Goal: Information Seeking & Learning: Find specific fact

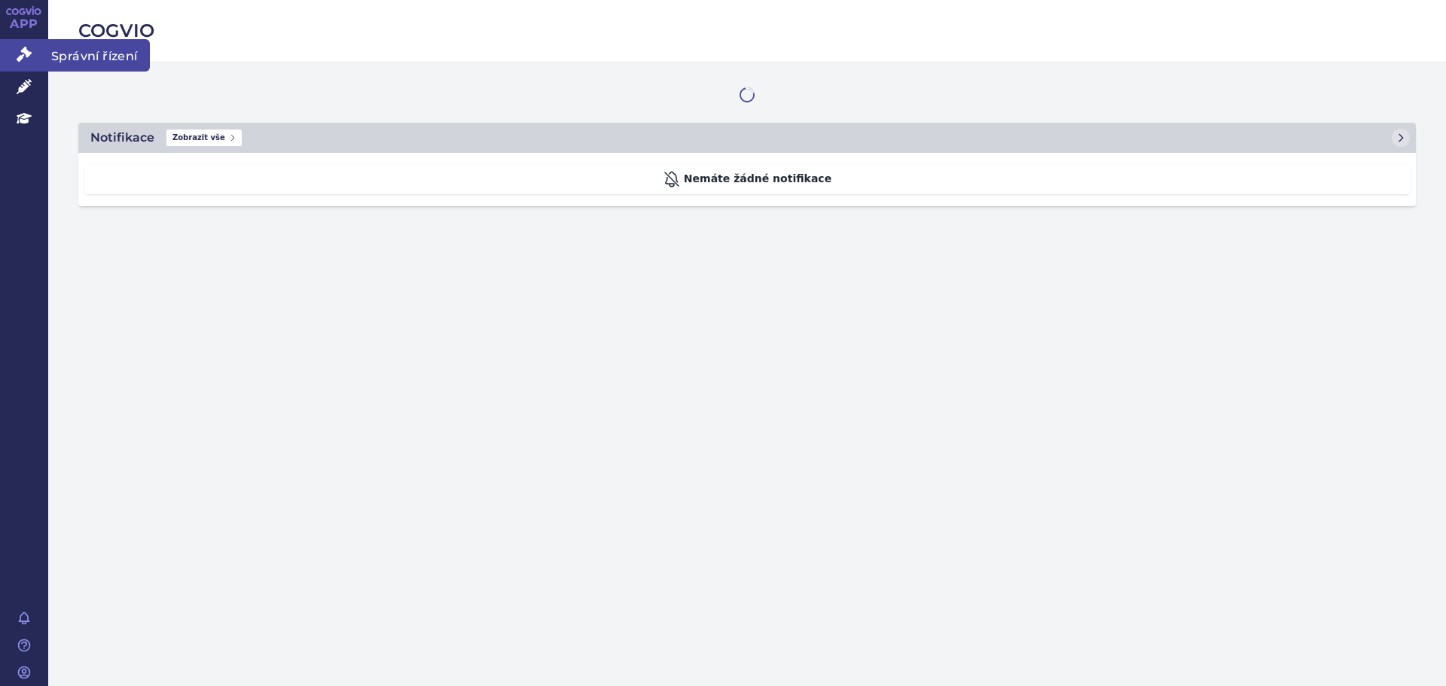
click at [20, 60] on icon at bounding box center [24, 54] width 15 height 15
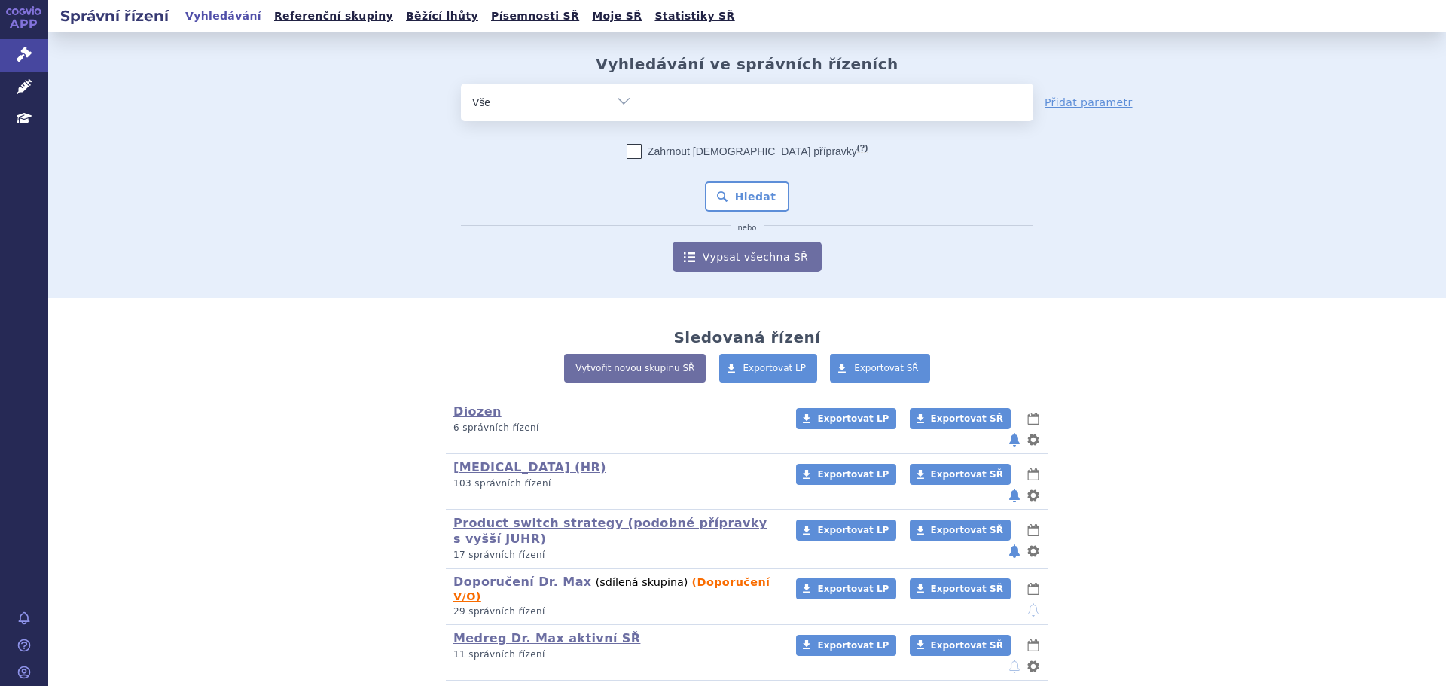
click at [727, 95] on ul at bounding box center [837, 100] width 391 height 32
click at [642, 95] on select at bounding box center [642, 102] width 1 height 38
click at [730, 108] on ul at bounding box center [837, 100] width 391 height 32
click at [642, 108] on select at bounding box center [642, 102] width 1 height 38
type input "ur"
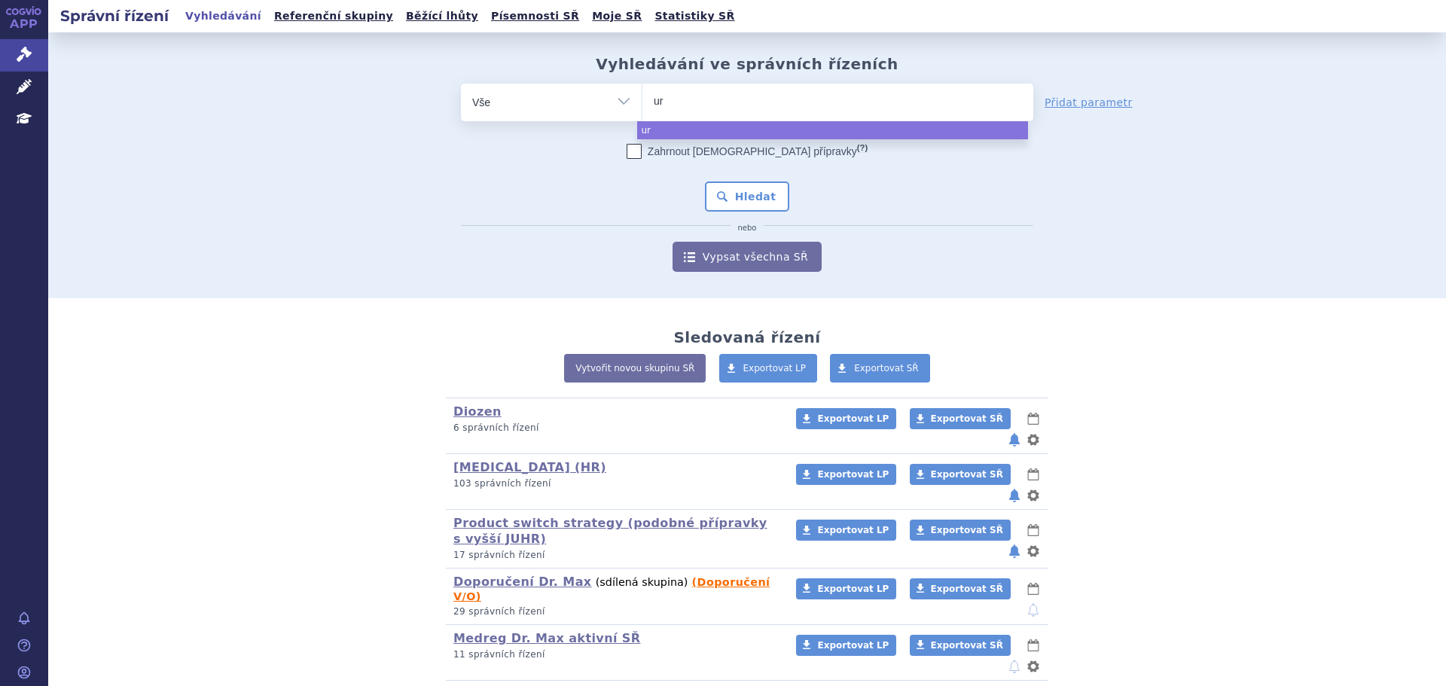
type input "ura"
type input "urapi"
type input "urapidi"
type input "urapidil"
type input "urapidil m"
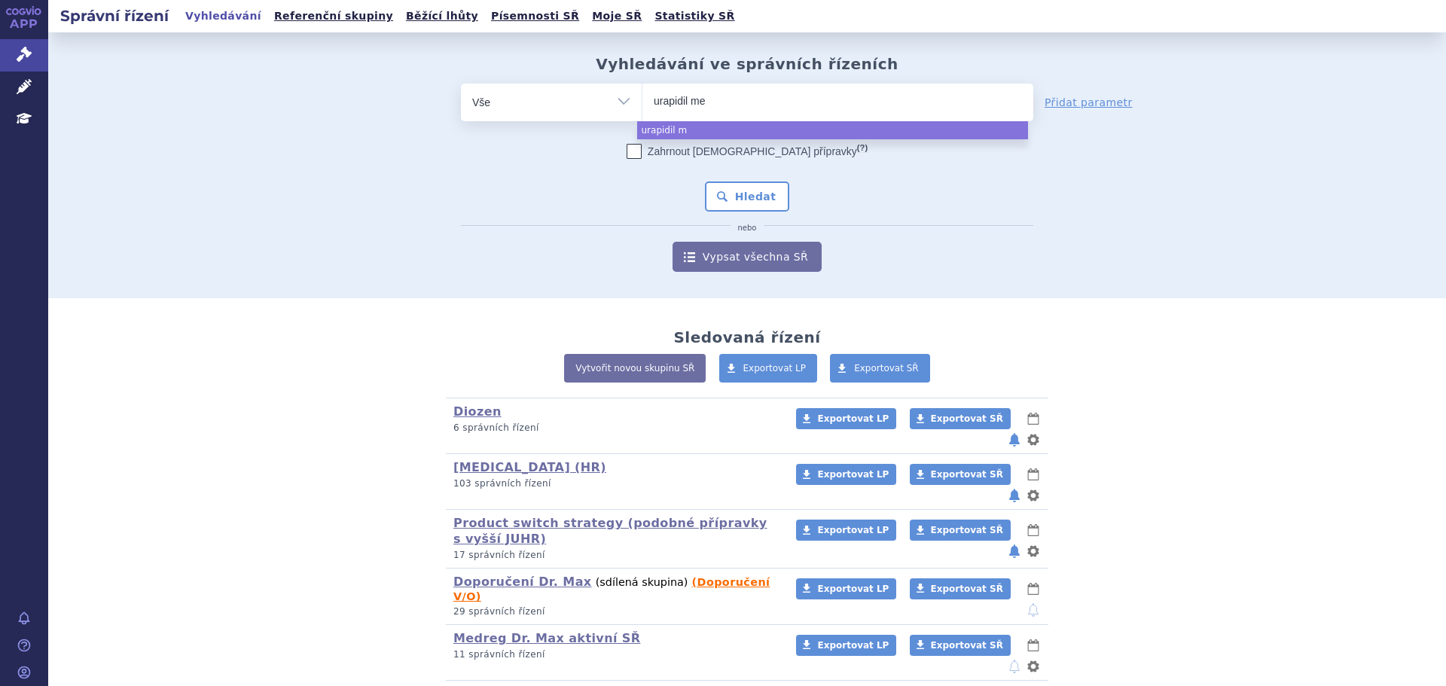
type input "urapidil med"
type input "urapidil medreg"
select select "urapidil medreg"
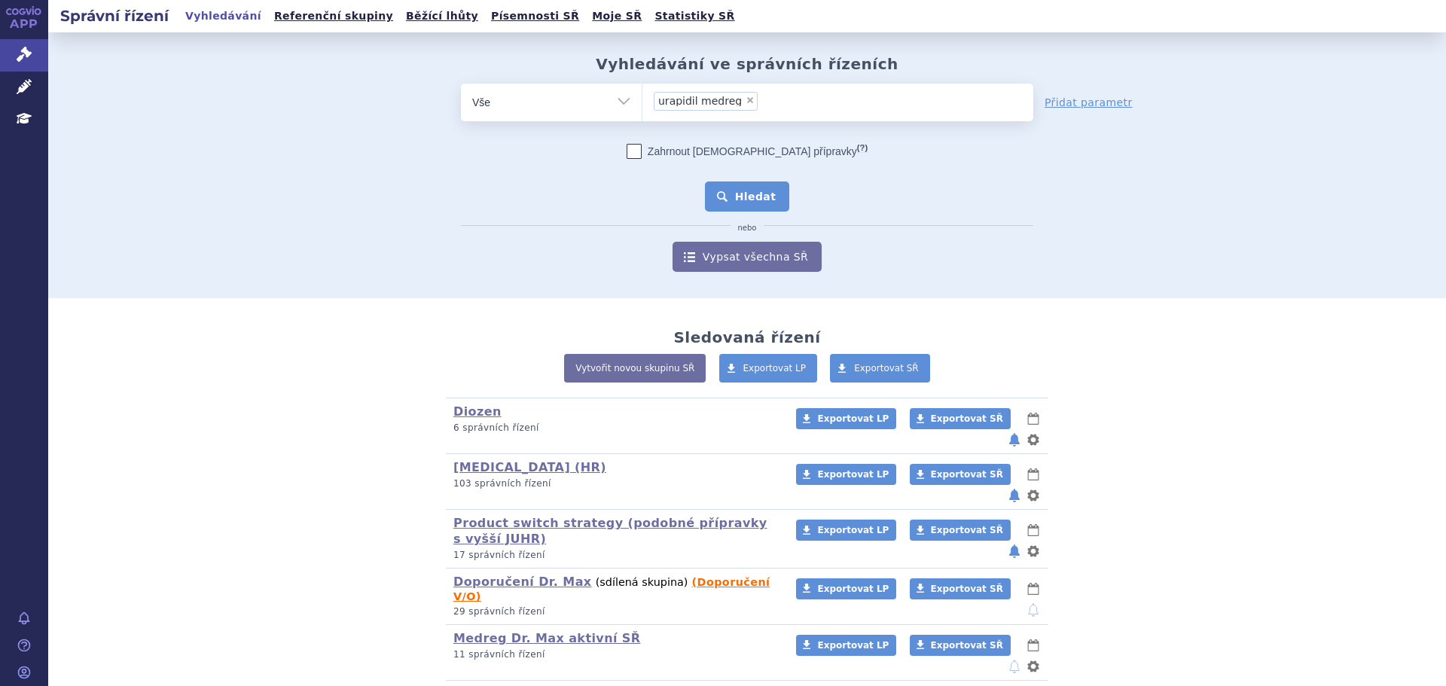
click at [761, 197] on button "Hledat" at bounding box center [747, 197] width 85 height 30
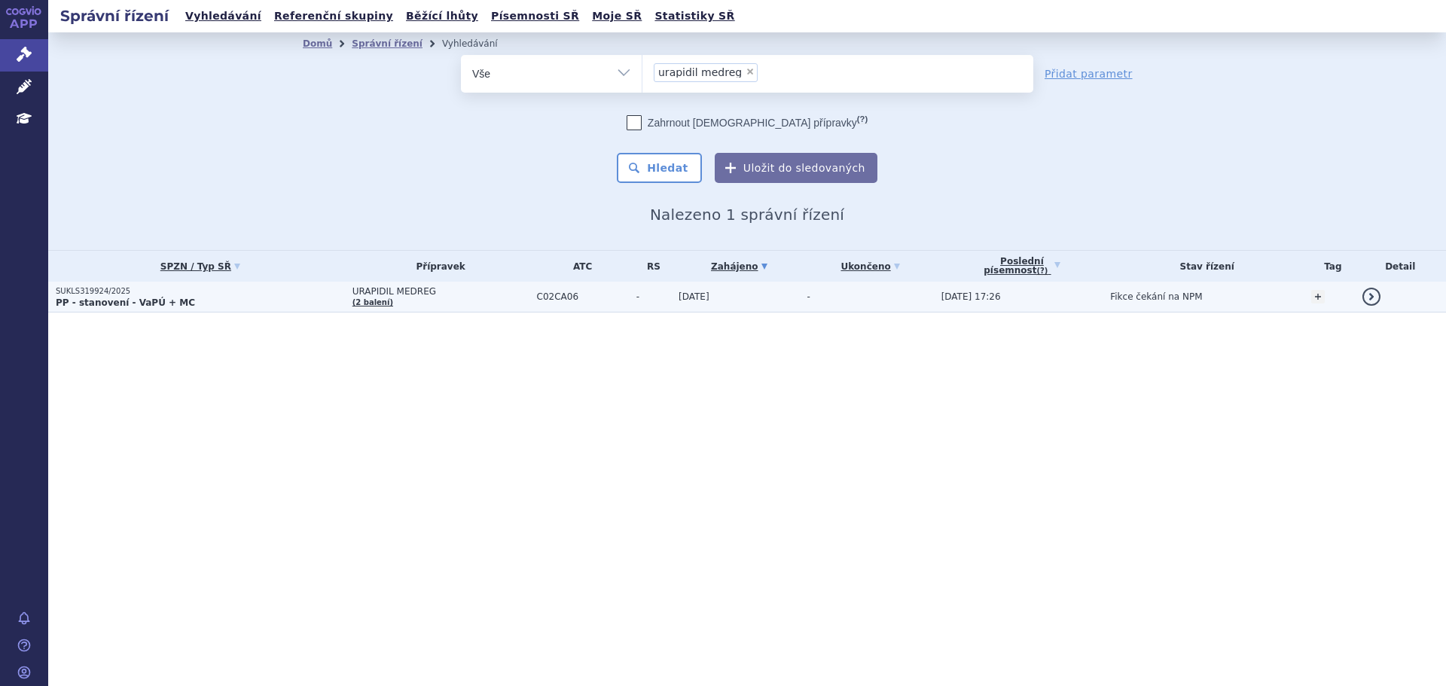
click at [276, 301] on p "PP - stanovení - VaPÚ + MC" at bounding box center [200, 303] width 289 height 12
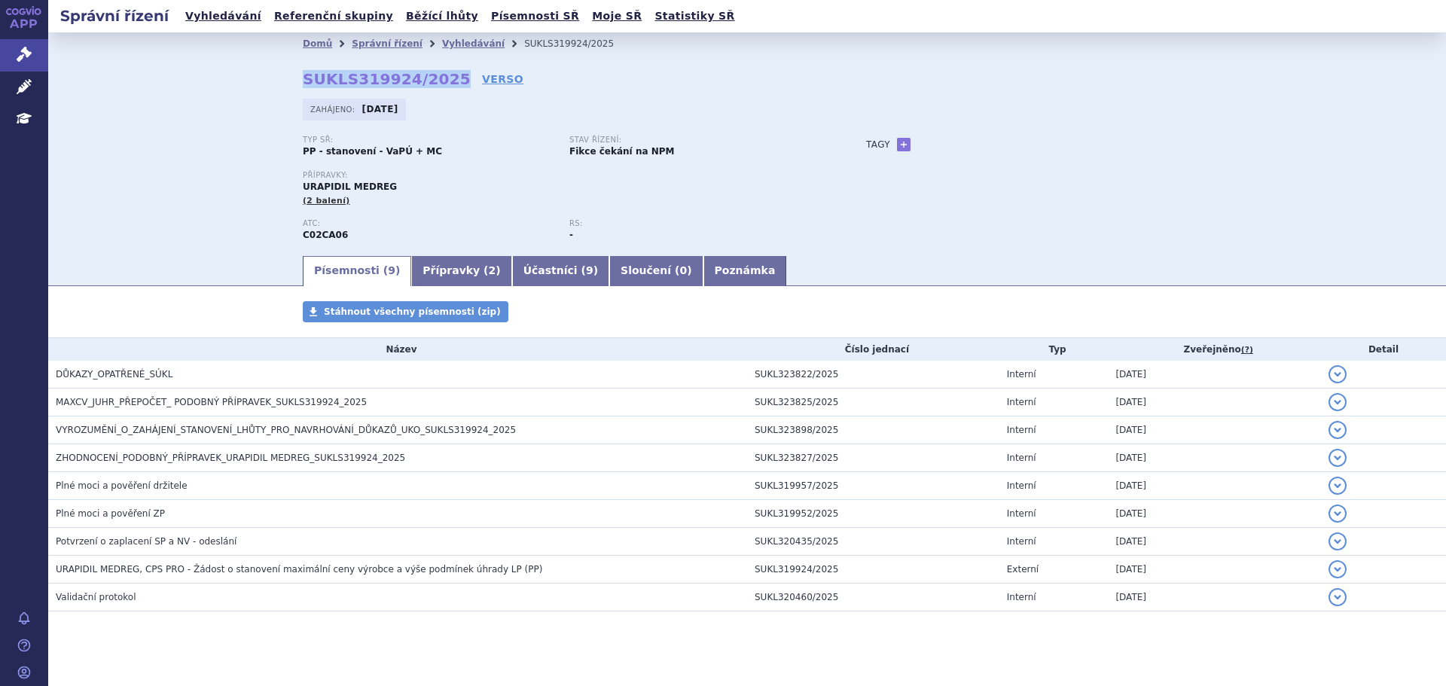
drag, startPoint x: 298, startPoint y: 75, endPoint x: 435, endPoint y: 74, distance: 137.1
click at [435, 74] on strong "SUKLS319924/2025" at bounding box center [387, 79] width 168 height 18
copy strong "SUKLS319924/2025"
click at [505, 212] on div "Přípravky: URAPIDIL MEDREG (2 balení)" at bounding box center [569, 195] width 533 height 48
